Goal: Ask a question

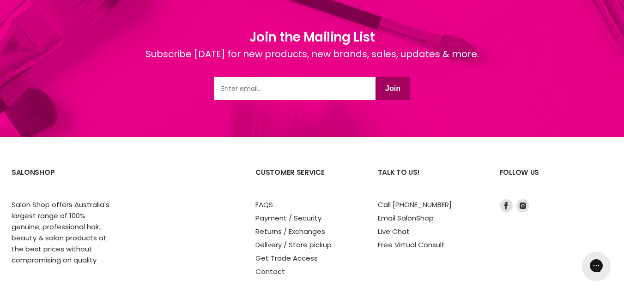
scroll to position [1290, 0]
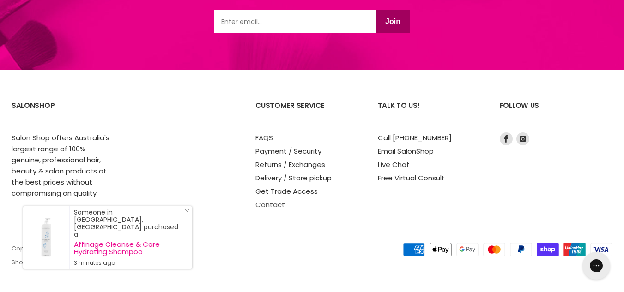
click at [267, 201] on link "Contact" at bounding box center [270, 205] width 30 height 10
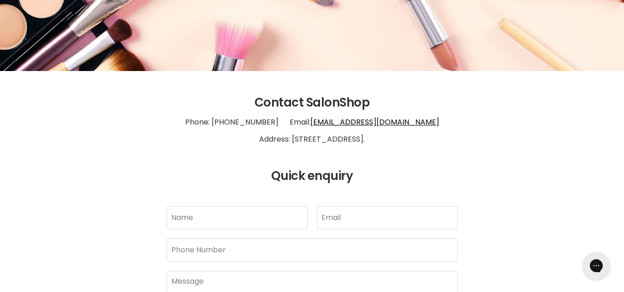
scroll to position [139, 0]
click at [190, 218] on input "Name" at bounding box center [237, 217] width 141 height 23
click at [179, 218] on input "Name" at bounding box center [237, 217] width 141 height 23
type input "[PERSON_NAME]"
type input "[EMAIL_ADDRESS][DOMAIN_NAME]"
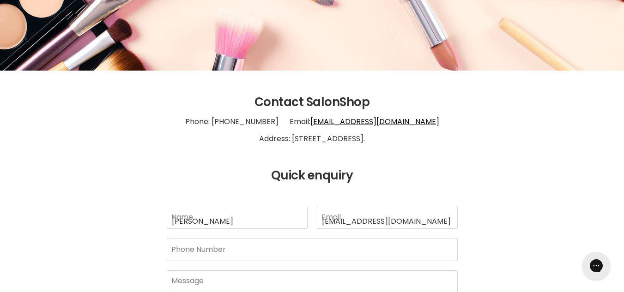
type input "0402524220"
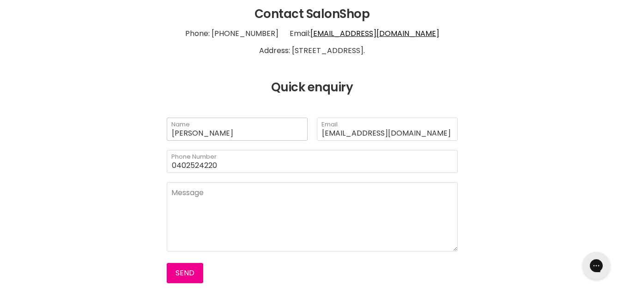
scroll to position [277, 0]
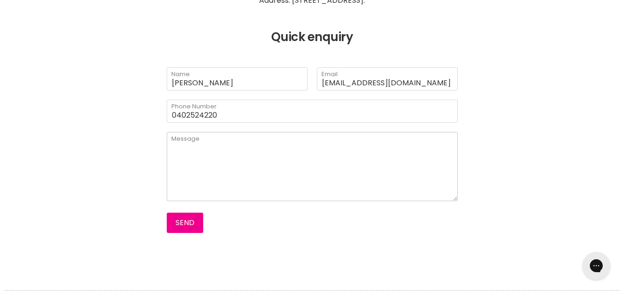
click at [178, 145] on textarea "Main content" at bounding box center [312, 166] width 291 height 69
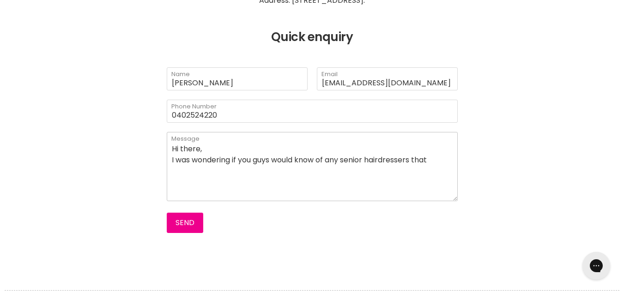
click at [346, 159] on textarea "Hi there, I was wondering if you guys would know of any senior hairdressers that" at bounding box center [312, 166] width 291 height 69
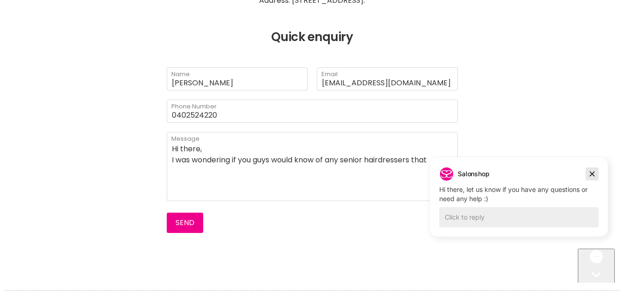
click at [589, 171] on icon "Dismiss campaign" at bounding box center [591, 174] width 9 height 11
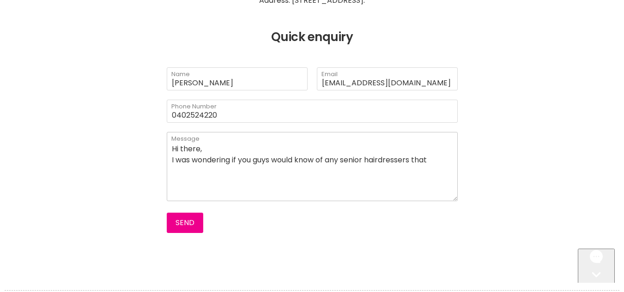
click at [347, 161] on textarea "Hi there, I was wondering if you guys would know of any senior hairdressers that" at bounding box center [312, 166] width 291 height 69
click at [192, 169] on textarea "Hi there, I was wondering if you guys would know of any mature senior hairdress…" at bounding box center [312, 166] width 291 height 69
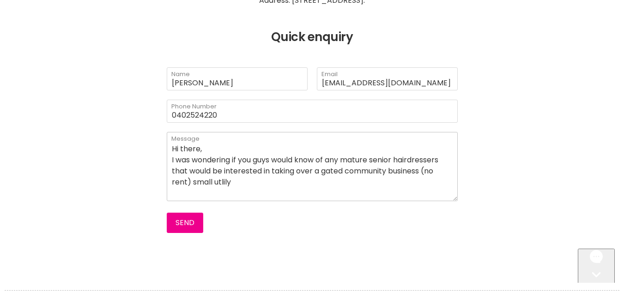
click at [218, 182] on textarea "Hi there, I was wondering if you guys would know of any mature senior hairdress…" at bounding box center [312, 166] width 291 height 69
click at [424, 172] on textarea "Hi there, I was wondering if you guys would know of any mature senior hairdress…" at bounding box center [312, 166] width 291 height 69
click at [199, 182] on textarea "Hi there, I was wondering if you guys would know of any mature senior hairdress…" at bounding box center [312, 166] width 291 height 69
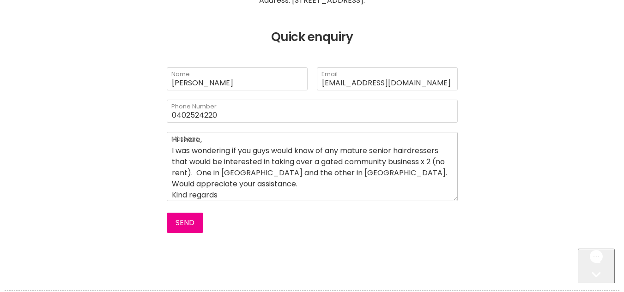
scroll to position [20, 0]
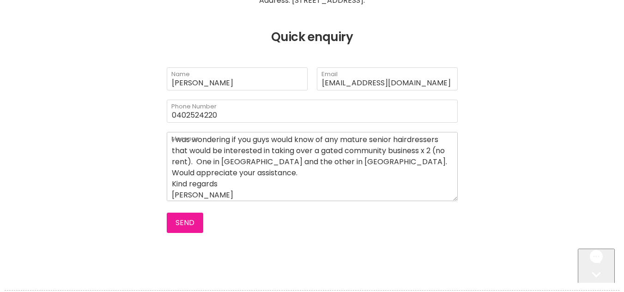
type textarea "Hi there, I was wondering if you guys would know of any mature senior hairdress…"
click at [178, 223] on button "Send" at bounding box center [185, 223] width 36 height 20
